Goal: Book appointment/travel/reservation

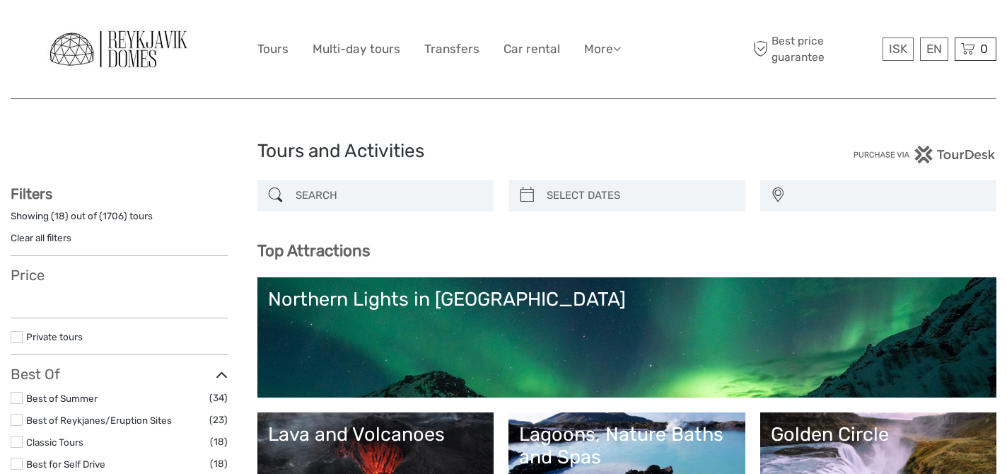
select select
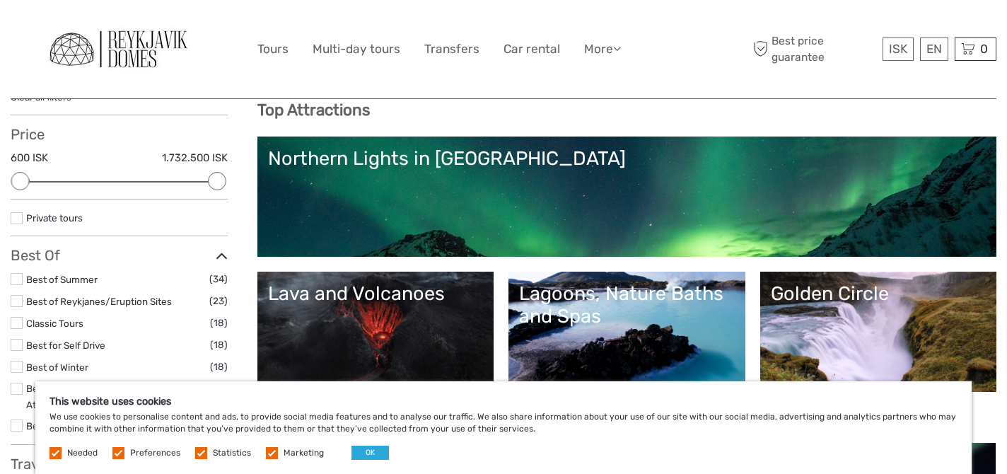
scroll to position [168, 0]
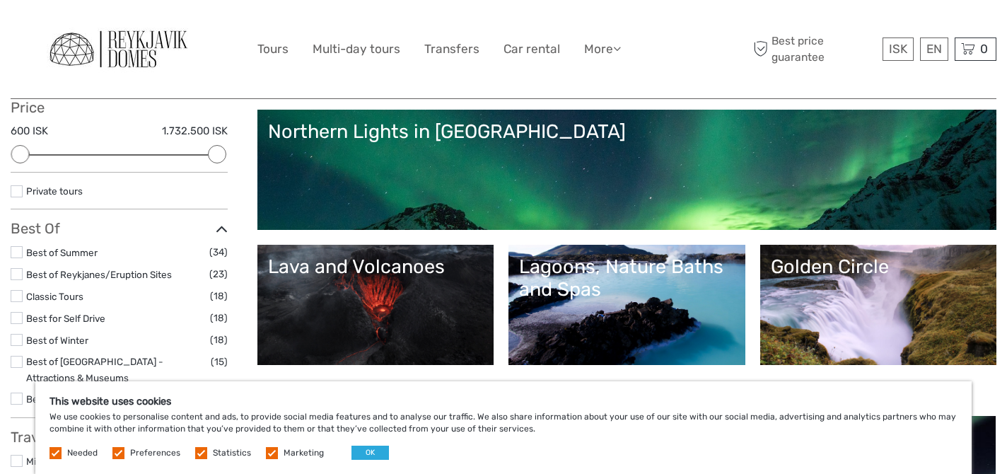
click at [266, 454] on label at bounding box center [272, 453] width 12 height 12
click at [0, 0] on input "checkbox" at bounding box center [0, 0] width 0 height 0
click at [195, 450] on label at bounding box center [201, 453] width 12 height 12
click at [0, 0] on input "checkbox" at bounding box center [0, 0] width 0 height 0
click at [121, 451] on label at bounding box center [118, 453] width 12 height 12
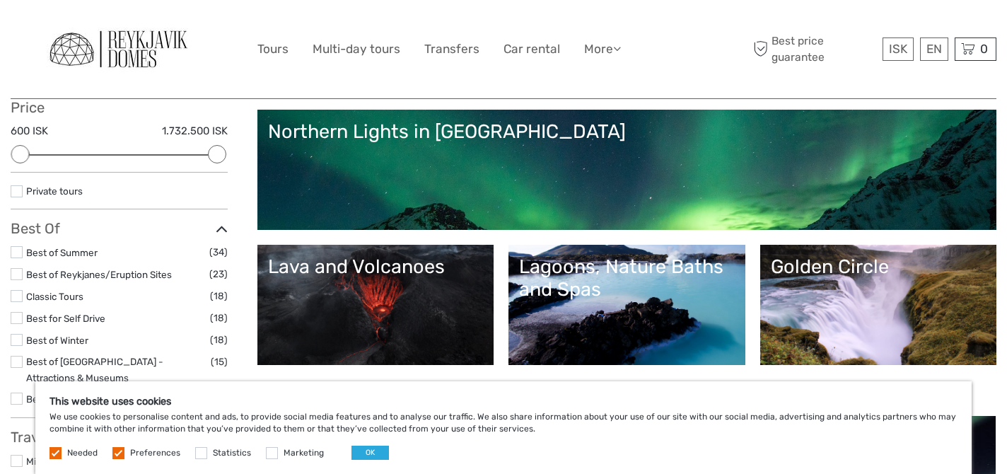
click at [0, 0] on input "checkbox" at bounding box center [0, 0] width 0 height 0
click at [53, 453] on label at bounding box center [55, 453] width 12 height 12
click at [370, 452] on button "OK" at bounding box center [369, 452] width 37 height 14
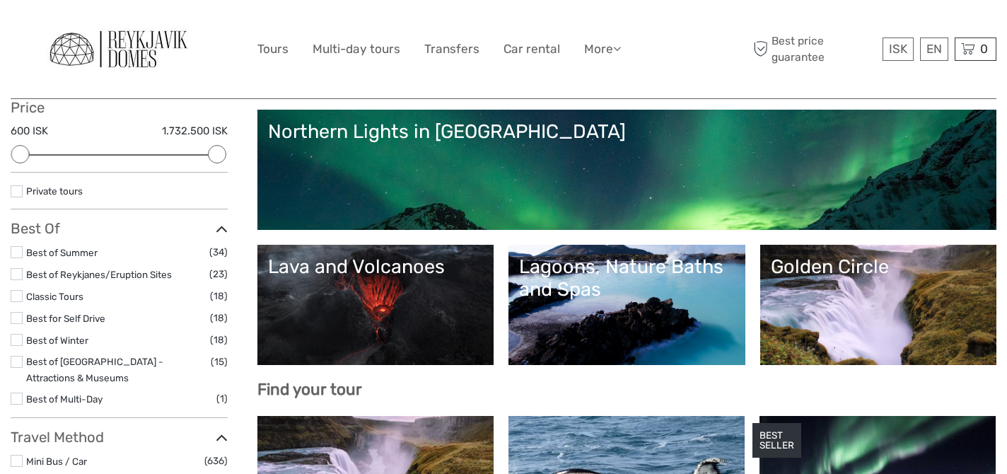
click at [356, 183] on link "Northern Lights in [GEOGRAPHIC_DATA]" at bounding box center [627, 169] width 718 height 99
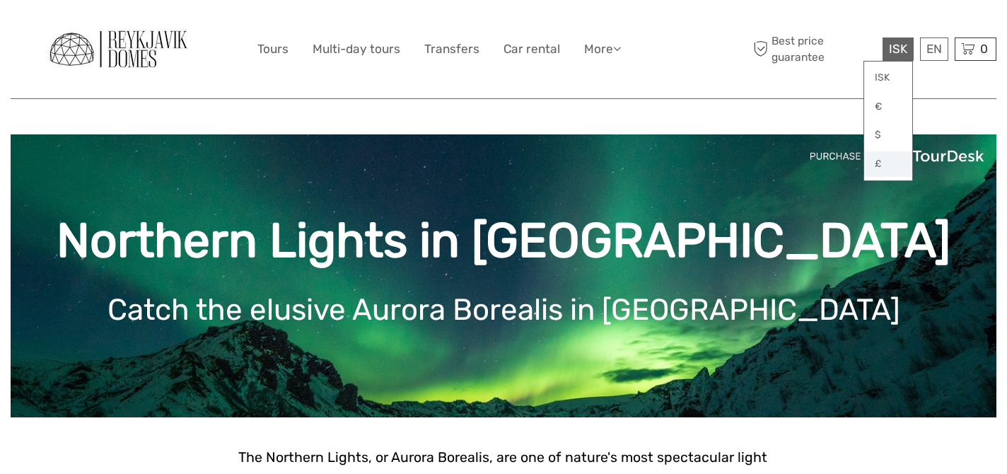
click at [888, 164] on link "£" at bounding box center [888, 163] width 48 height 25
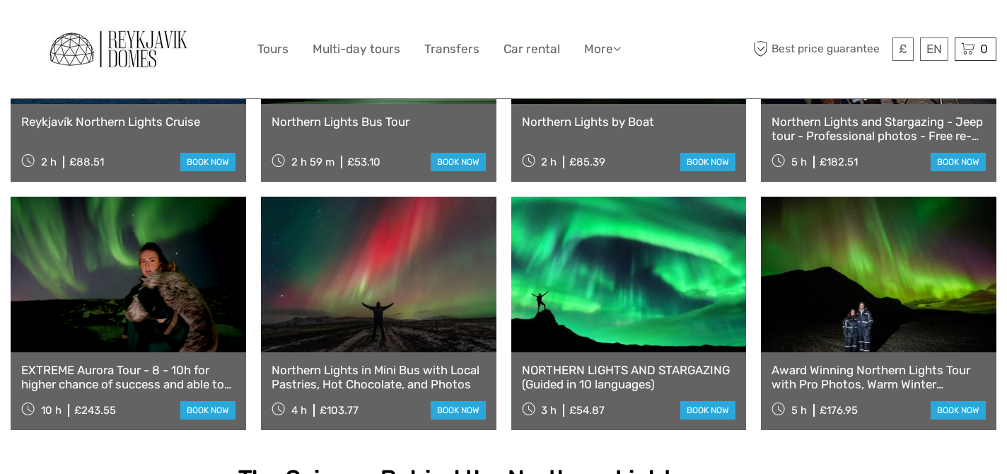
scroll to position [920, 0]
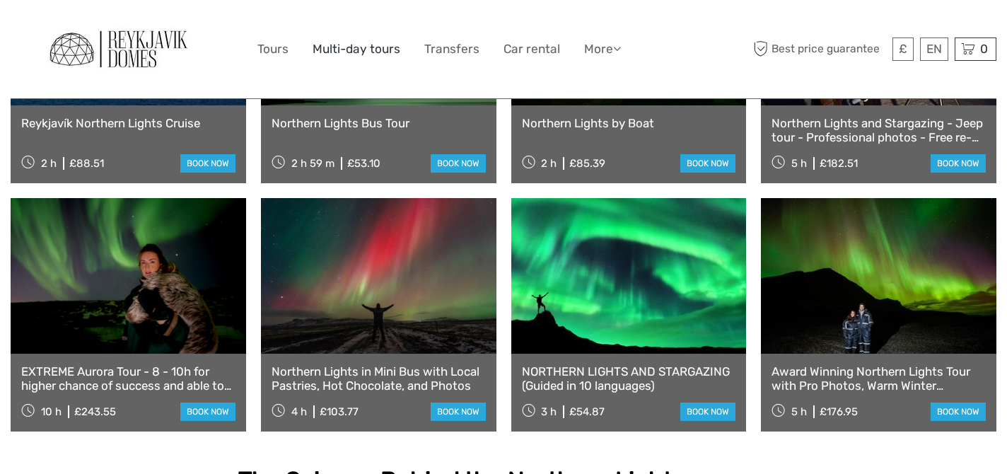
click at [353, 52] on link "Multi-day tours" at bounding box center [356, 49] width 88 height 20
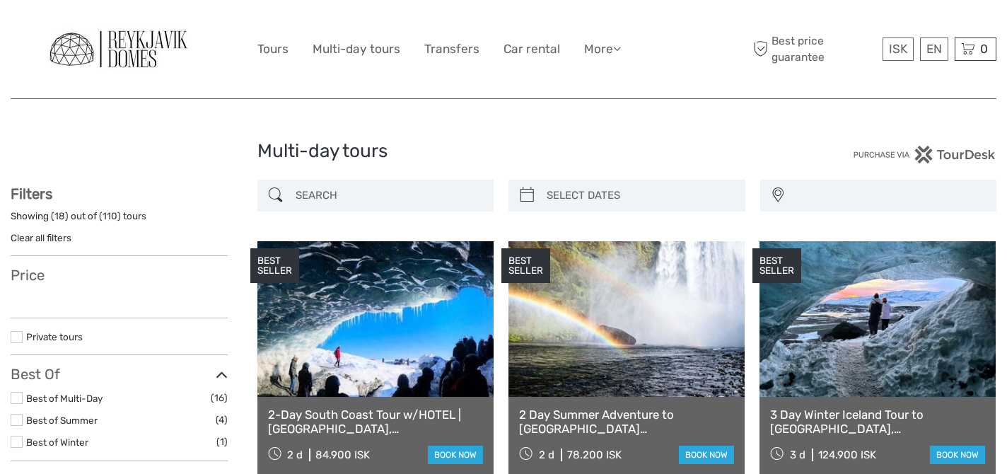
select select
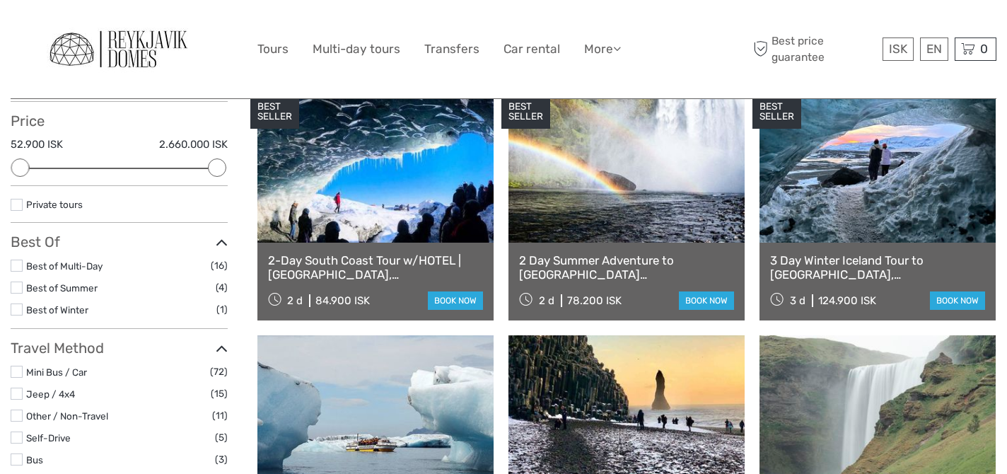
scroll to position [168, 0]
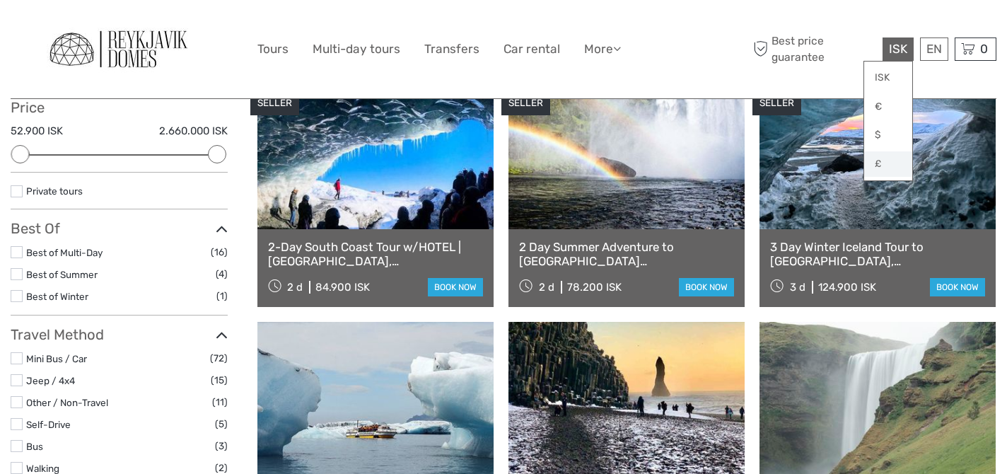
click at [884, 163] on link "£" at bounding box center [888, 163] width 48 height 25
